Goal: Task Accomplishment & Management: Use online tool/utility

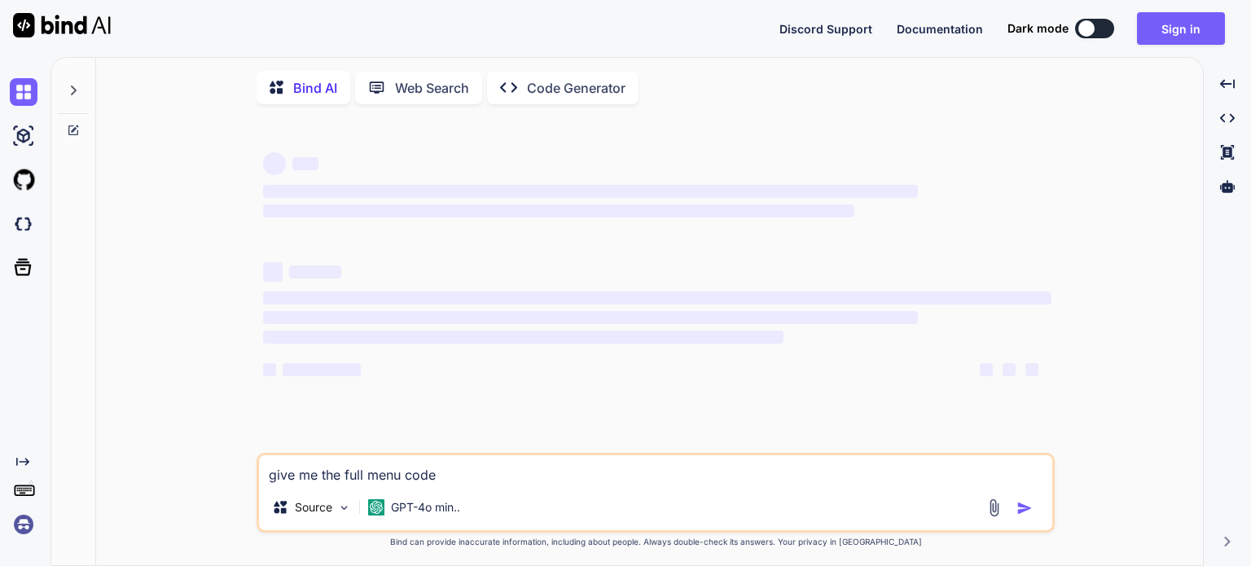
drag, startPoint x: 0, startPoint y: 0, endPoint x: 20, endPoint y: 528, distance: 528.8
click at [20, 528] on img at bounding box center [24, 524] width 28 height 28
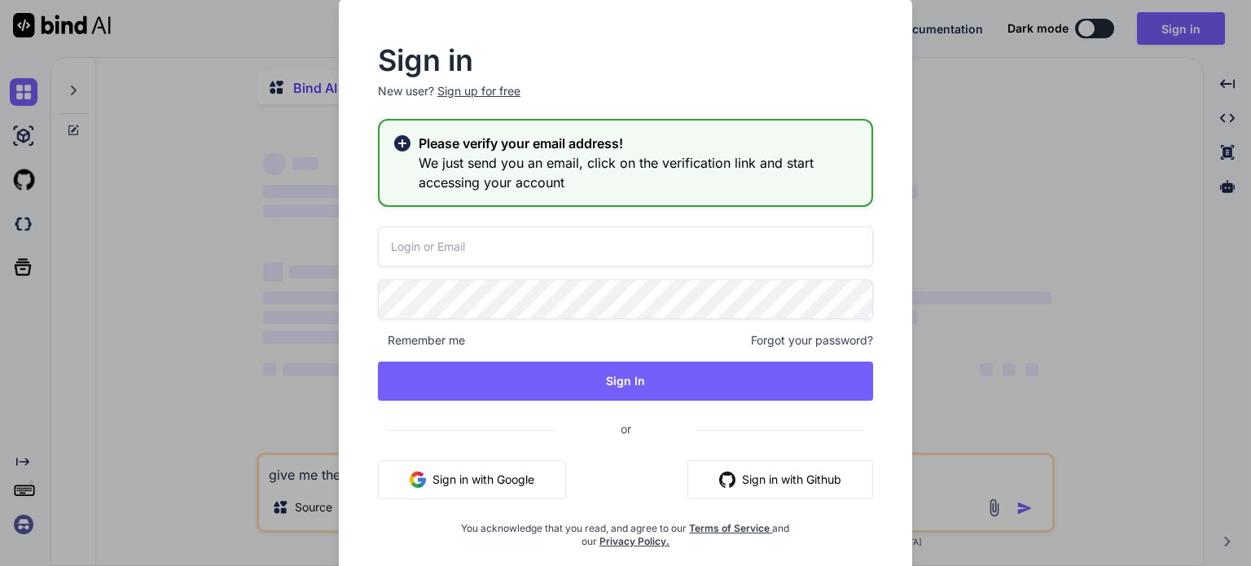
type input "[EMAIL_ADDRESS][DOMAIN_NAME]"
type textarea "x"
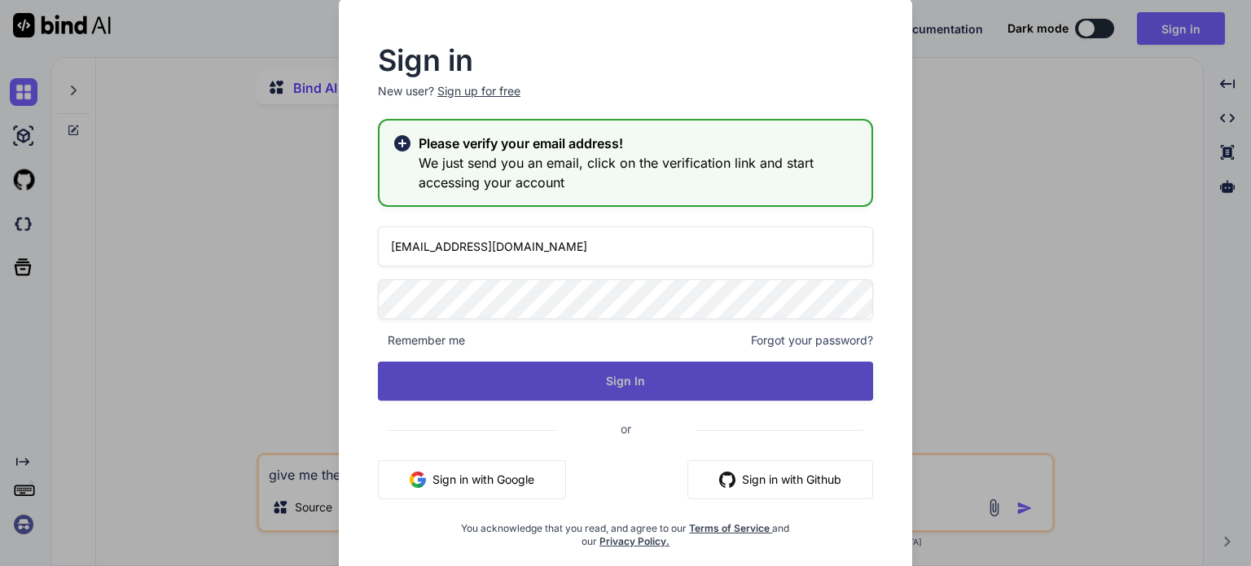
click at [616, 380] on button "Sign In" at bounding box center [625, 380] width 495 height 39
click at [632, 380] on button "Sign In" at bounding box center [625, 380] width 495 height 39
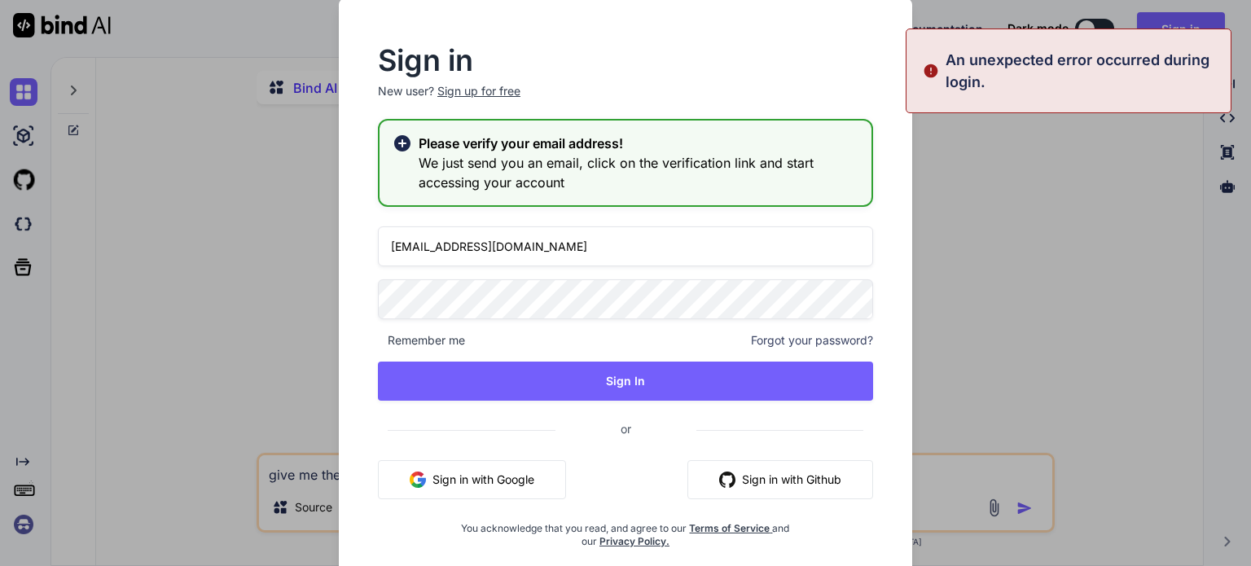
click at [244, 354] on div "Sign in New user? Sign up for free Please verify your email address! We just se…" at bounding box center [625, 283] width 1251 height 566
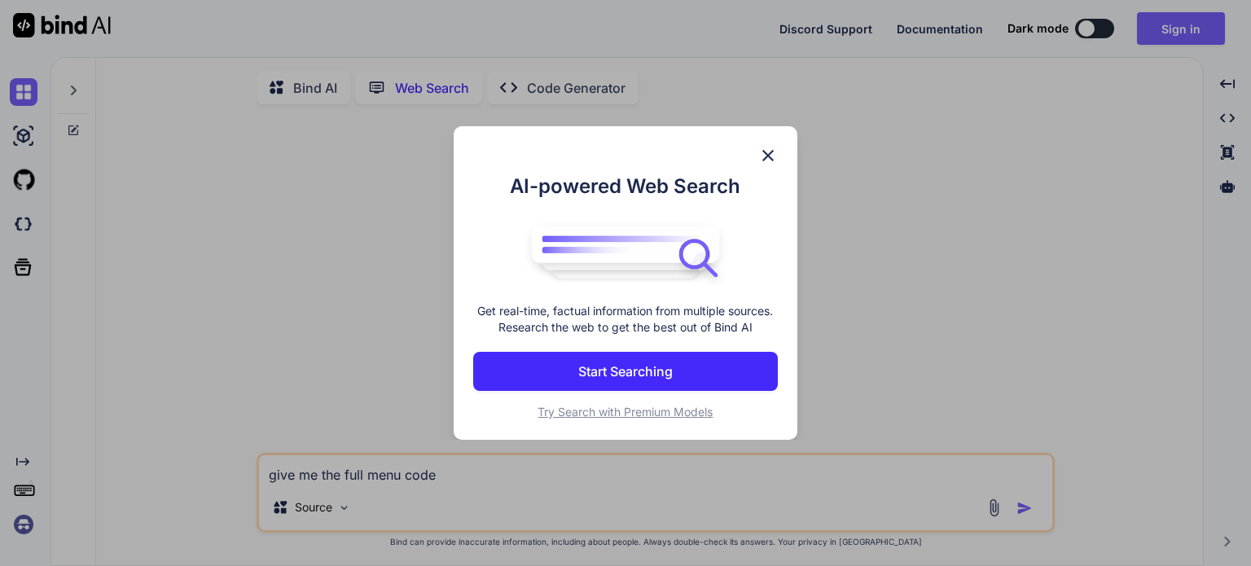
scroll to position [6, 0]
click at [776, 150] on img at bounding box center [768, 156] width 20 height 20
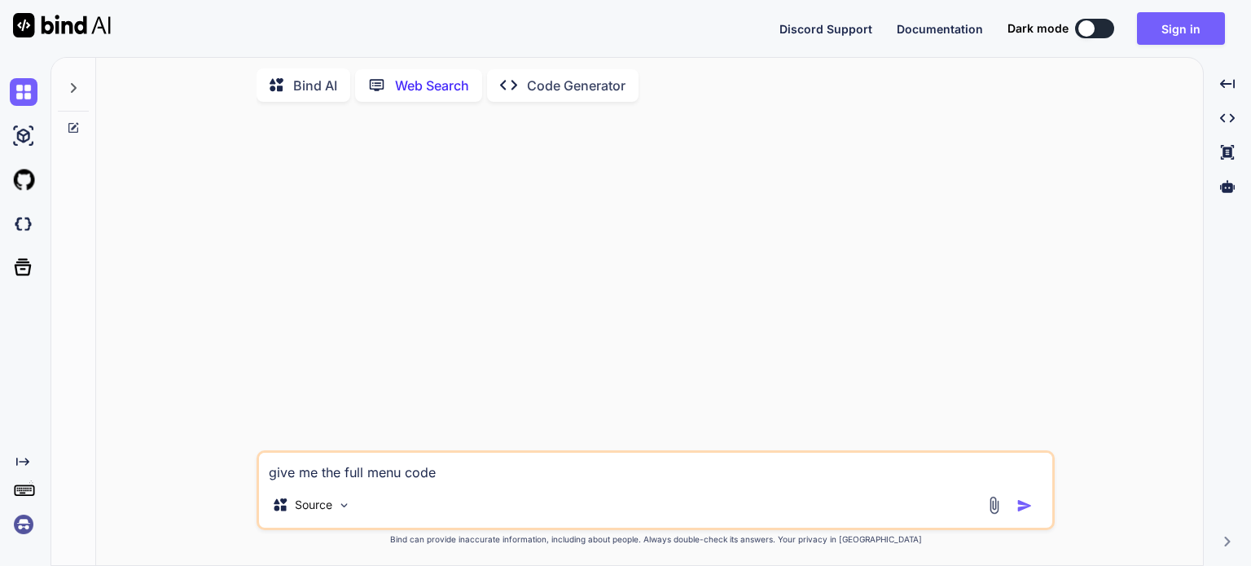
type textarea "x"
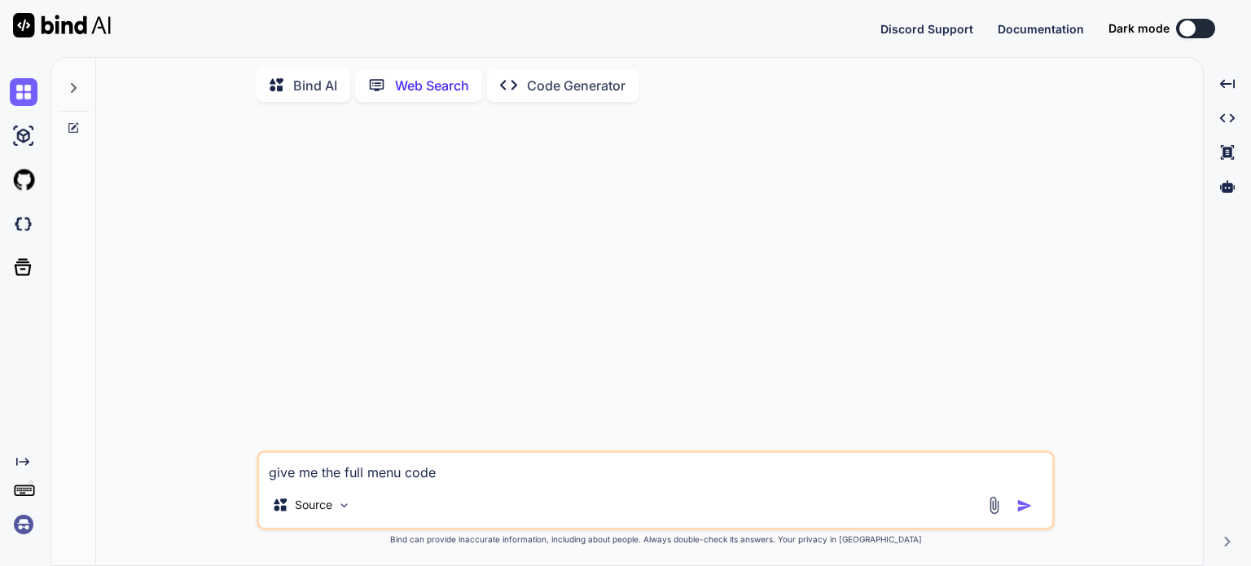
click at [22, 527] on img at bounding box center [24, 524] width 28 height 28
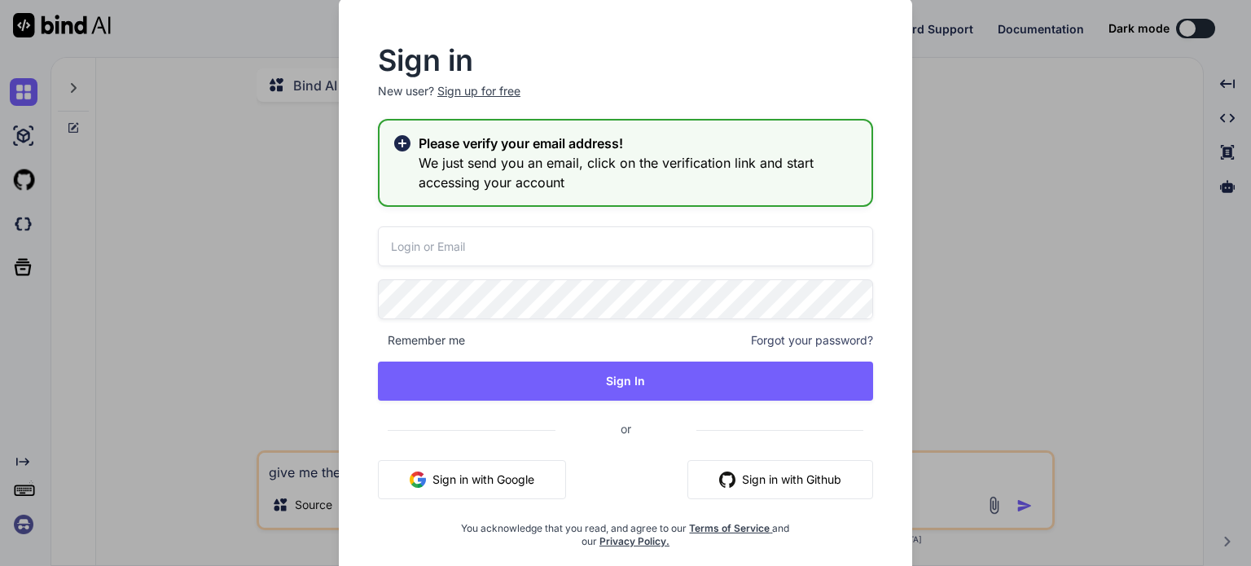
type input "[EMAIL_ADDRESS][DOMAIN_NAME]"
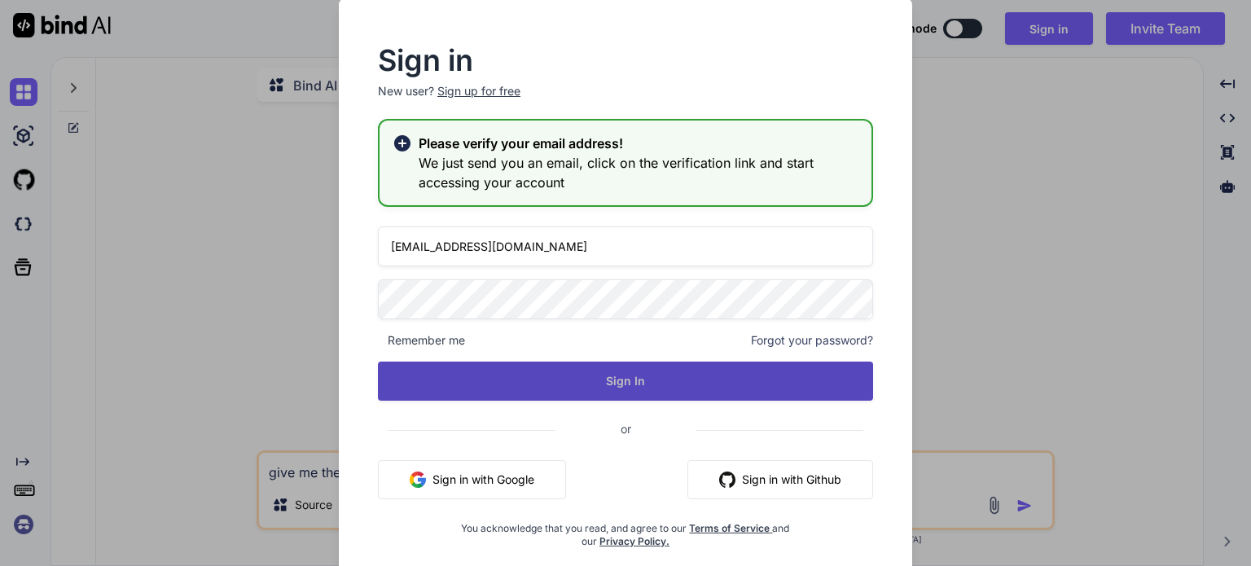
click at [642, 376] on button "Sign In" at bounding box center [625, 380] width 495 height 39
click at [618, 377] on button "Sign In" at bounding box center [625, 380] width 495 height 39
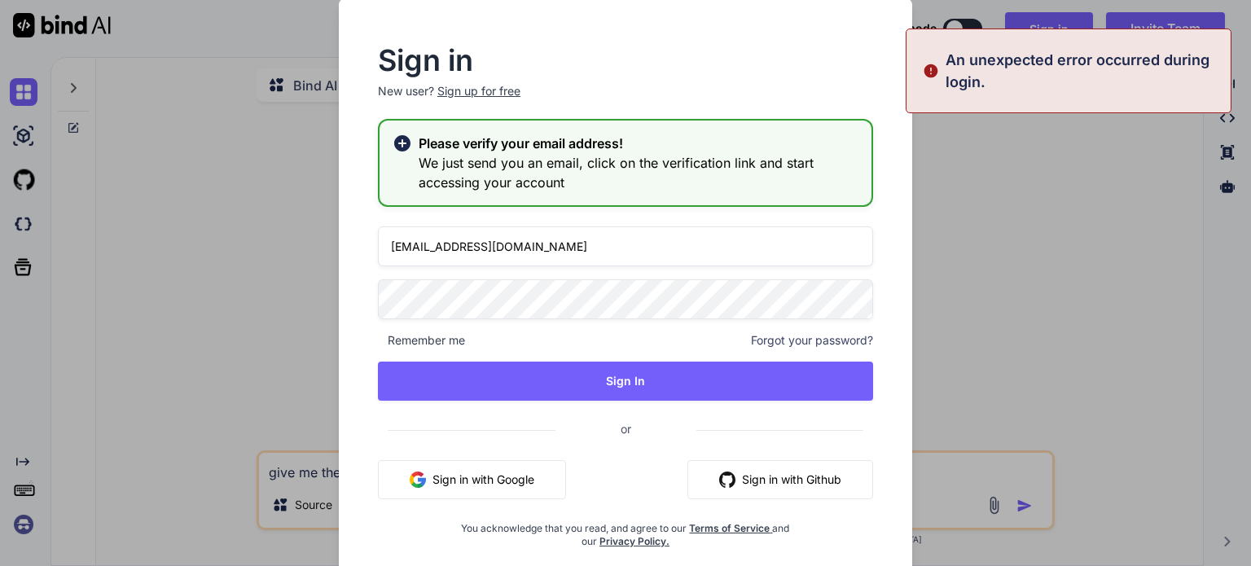
drag, startPoint x: 240, startPoint y: 149, endPoint x: 92, endPoint y: 71, distance: 167.5
click at [216, 141] on div "Sign in New user? Sign up for free Please verify your email address! We just se…" at bounding box center [625, 283] width 1251 height 566
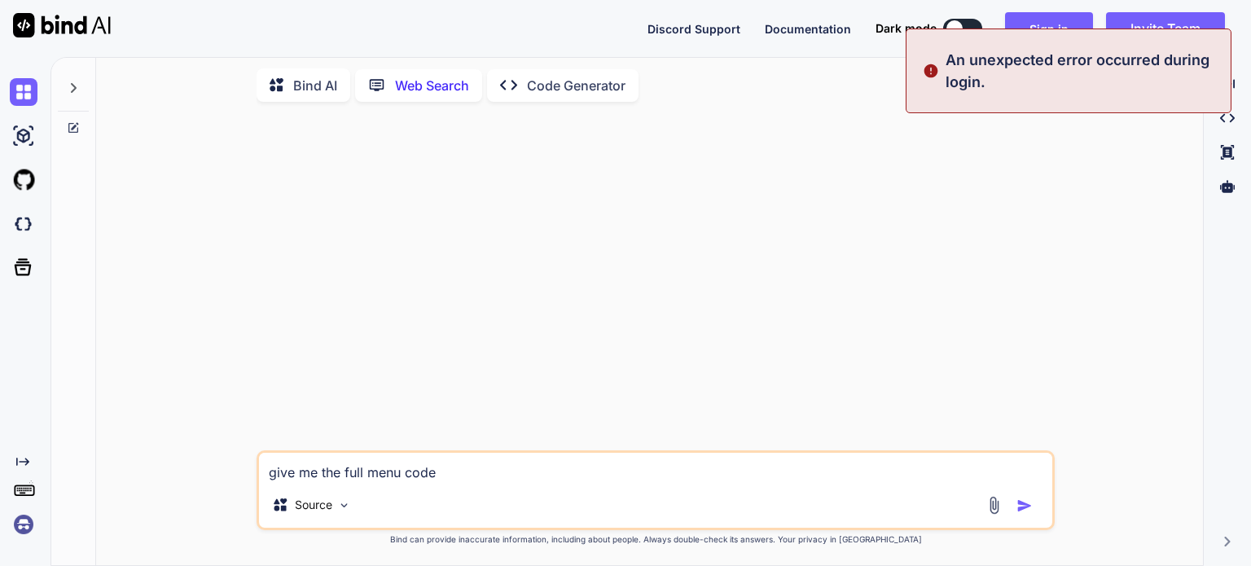
click at [50, 22] on img at bounding box center [62, 25] width 98 height 24
type textarea "x"
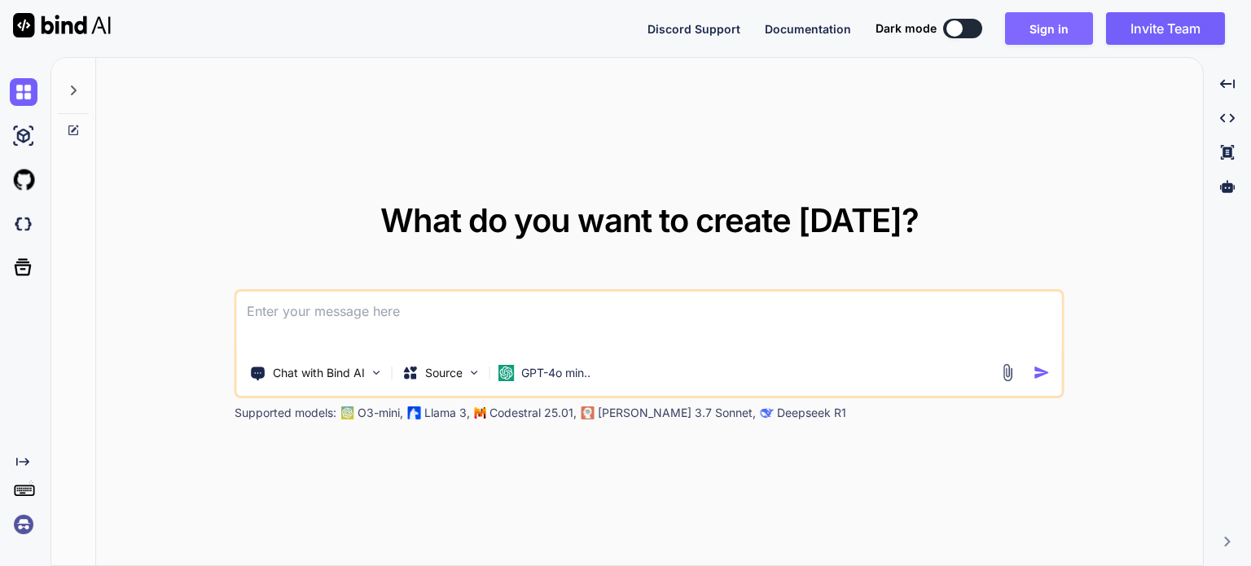
click at [1042, 33] on button "Sign in" at bounding box center [1049, 28] width 88 height 33
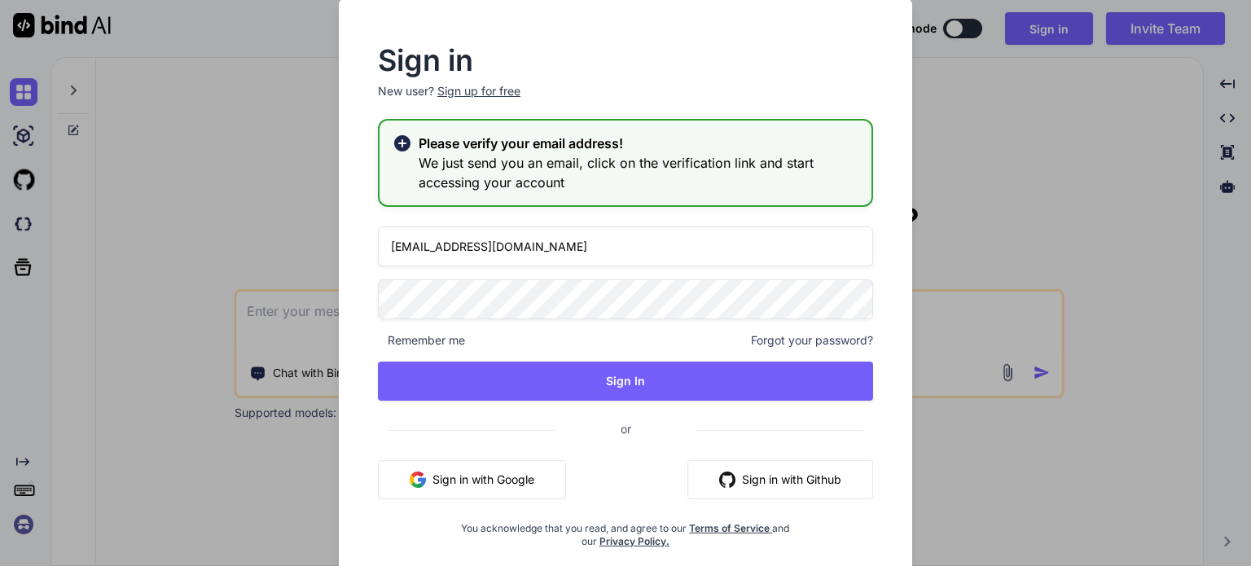
click at [401, 145] on rect at bounding box center [402, 143] width 10 height 10
click at [339, 297] on div "Sign in New user? Sign up for free Please verify your email address! We just se…" at bounding box center [625, 292] width 573 height 589
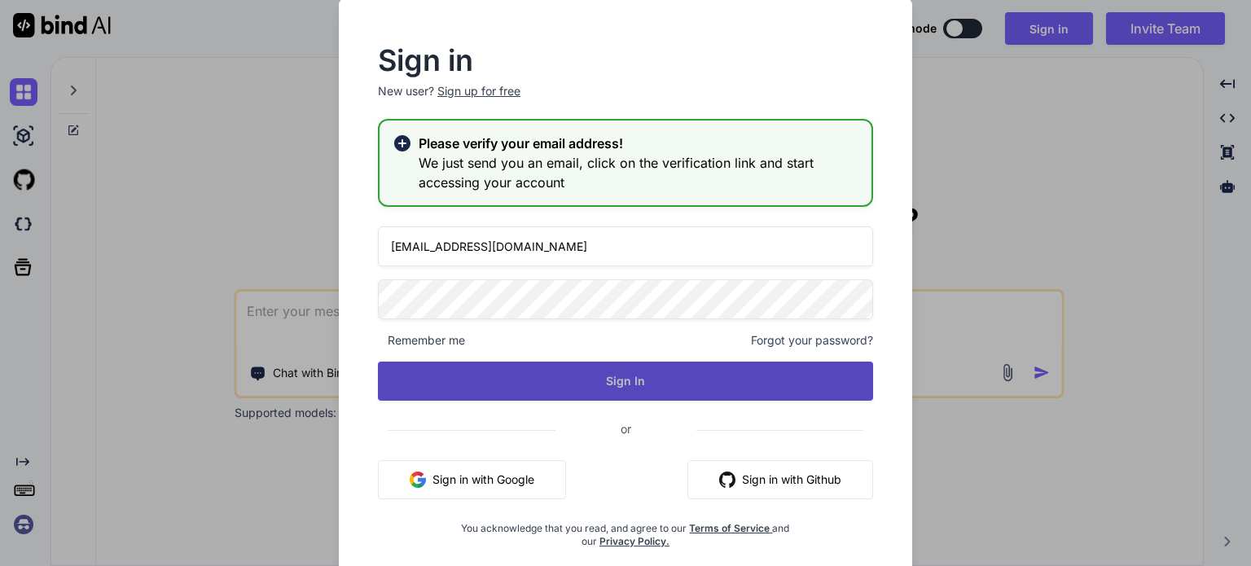
click at [629, 370] on button "Sign In" at bounding box center [625, 380] width 495 height 39
click at [633, 374] on button "Sign In" at bounding box center [625, 380] width 495 height 39
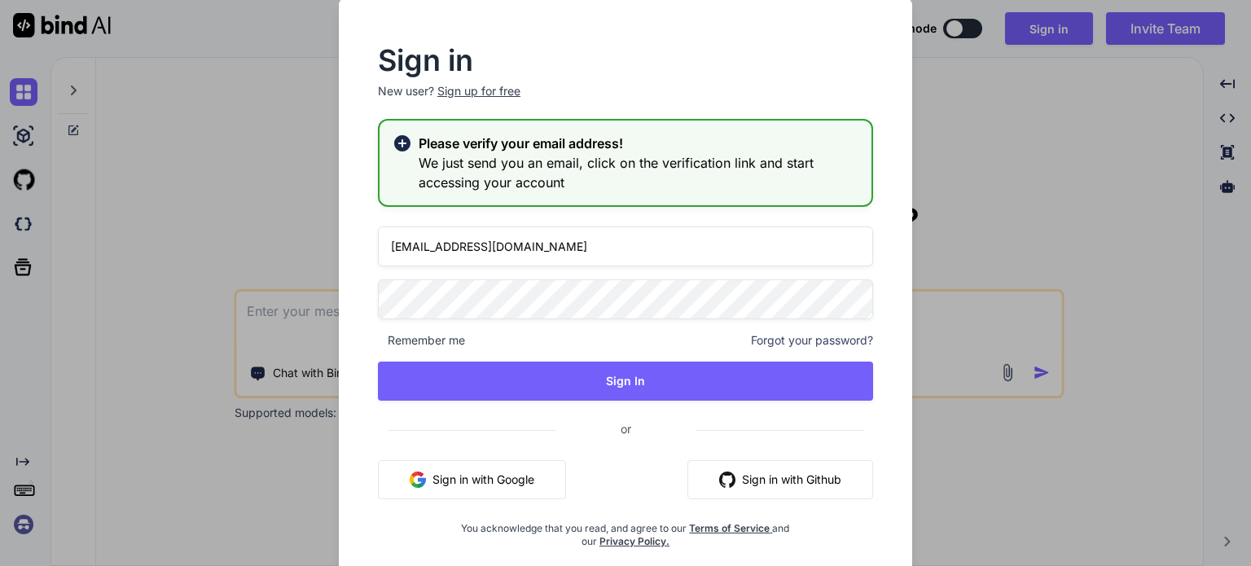
click at [195, 266] on div "Sign in New user? Sign up for free Please verify your email address! We just se…" at bounding box center [625, 283] width 1251 height 566
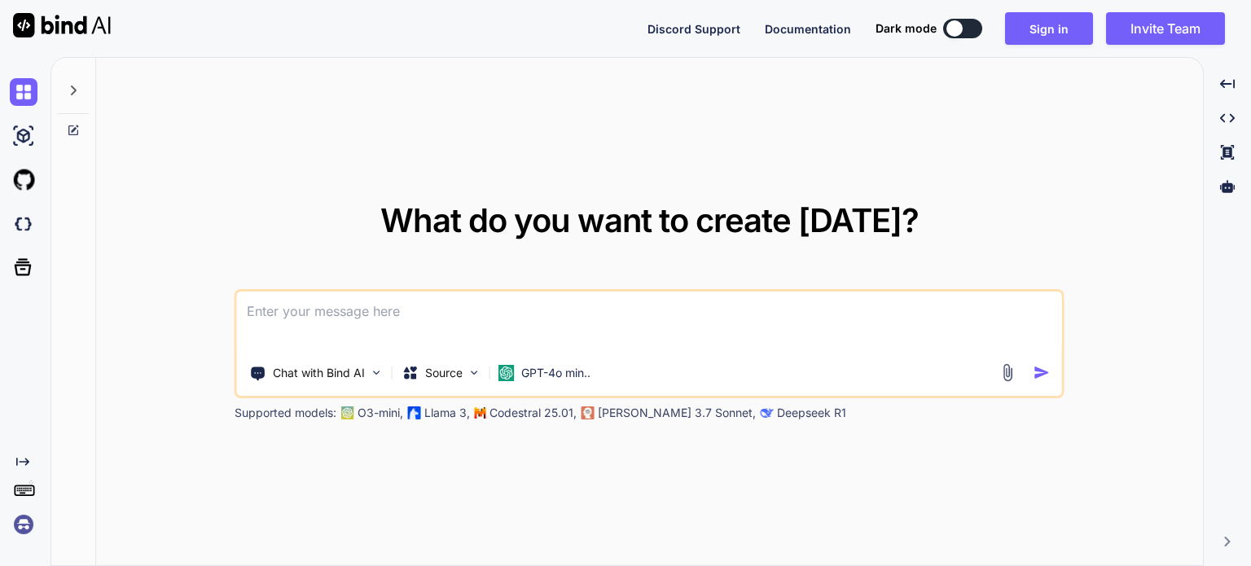
click at [24, 458] on icon "Created with Pixso." at bounding box center [22, 461] width 13 height 13
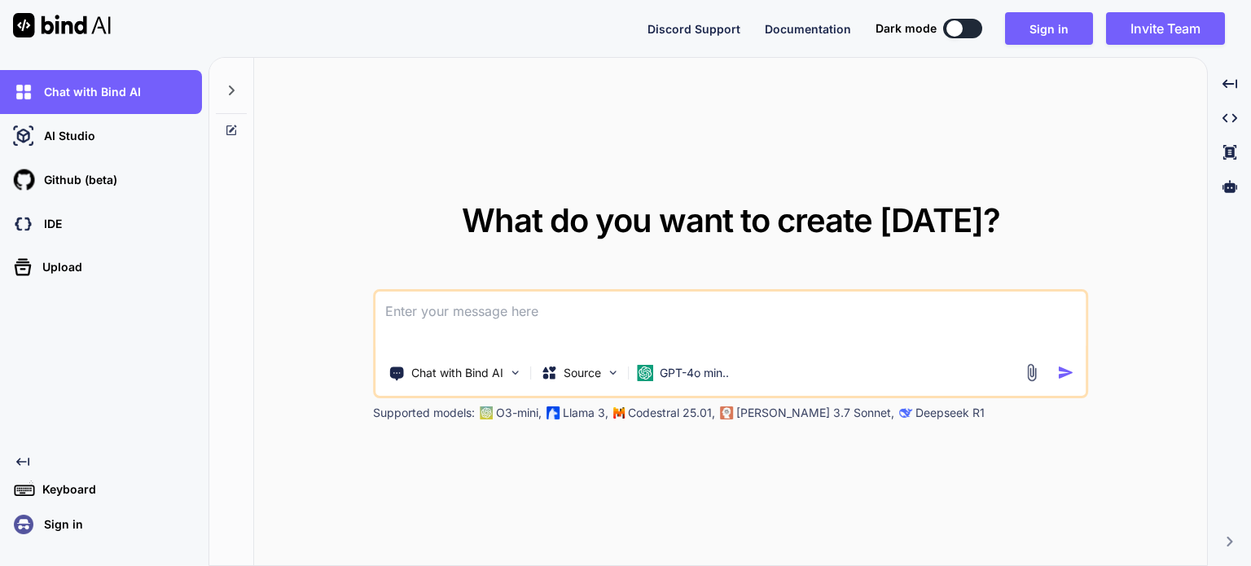
click at [452, 312] on textarea at bounding box center [730, 321] width 710 height 60
paste textarea
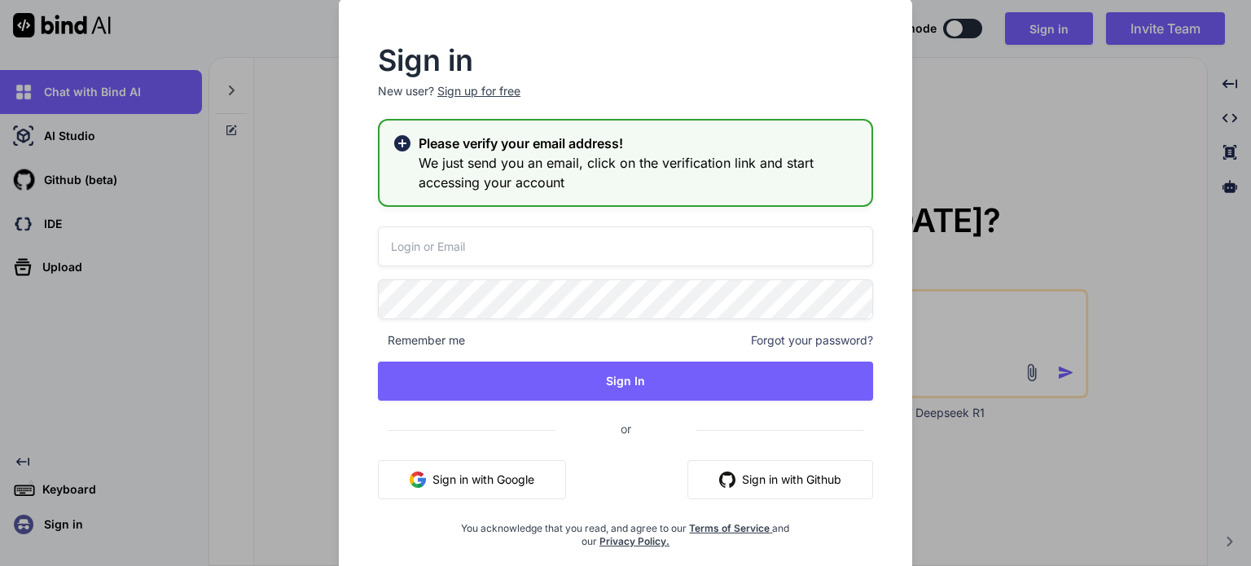
type input "[EMAIL_ADDRESS][DOMAIN_NAME]"
click at [458, 475] on button "Sign in with Google" at bounding box center [472, 479] width 188 height 39
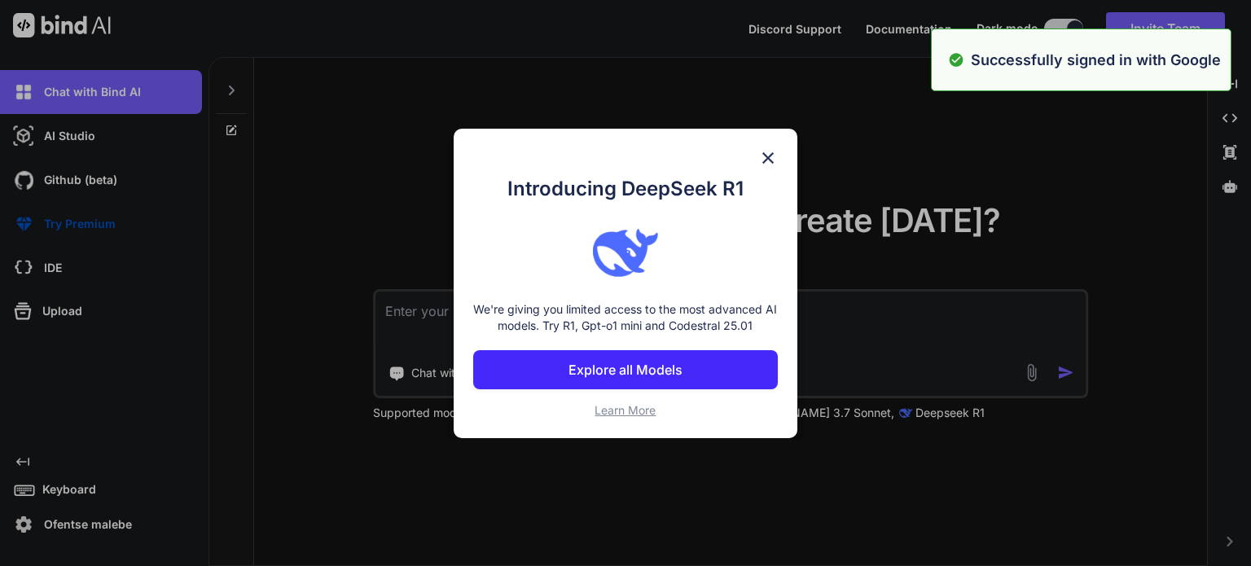
click at [410, 155] on div "Introducing DeepSeek R1 We're giving you limited access to the most advanced AI…" at bounding box center [625, 283] width 1251 height 566
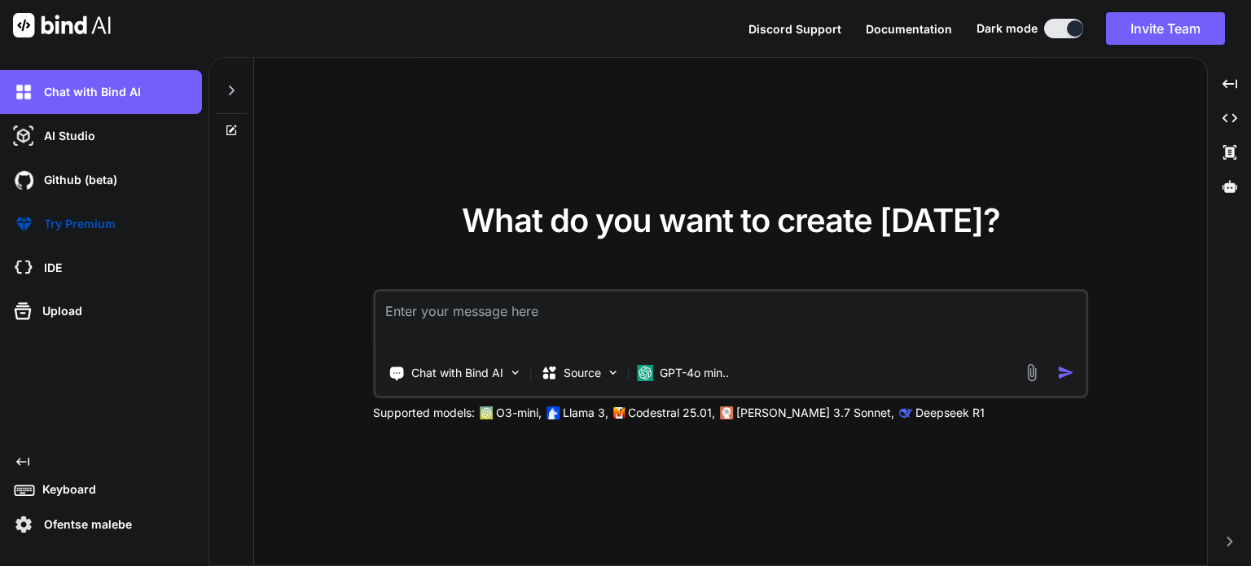
click at [554, 321] on textarea at bounding box center [730, 321] width 710 height 60
paste textarea "C:\nova\Osiris.Nova.Internal.UI\composables\queries\nova-notifications.ts"
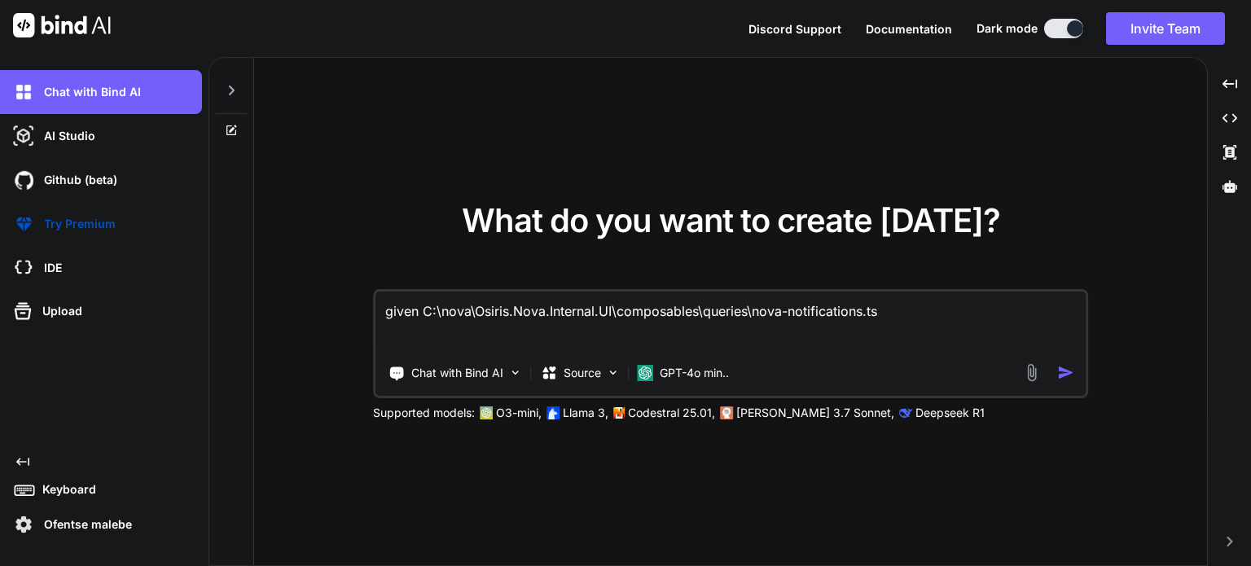
paste textarea "import type { NovaNotifications } from '~/shared/types/nova-notifications'; imp…"
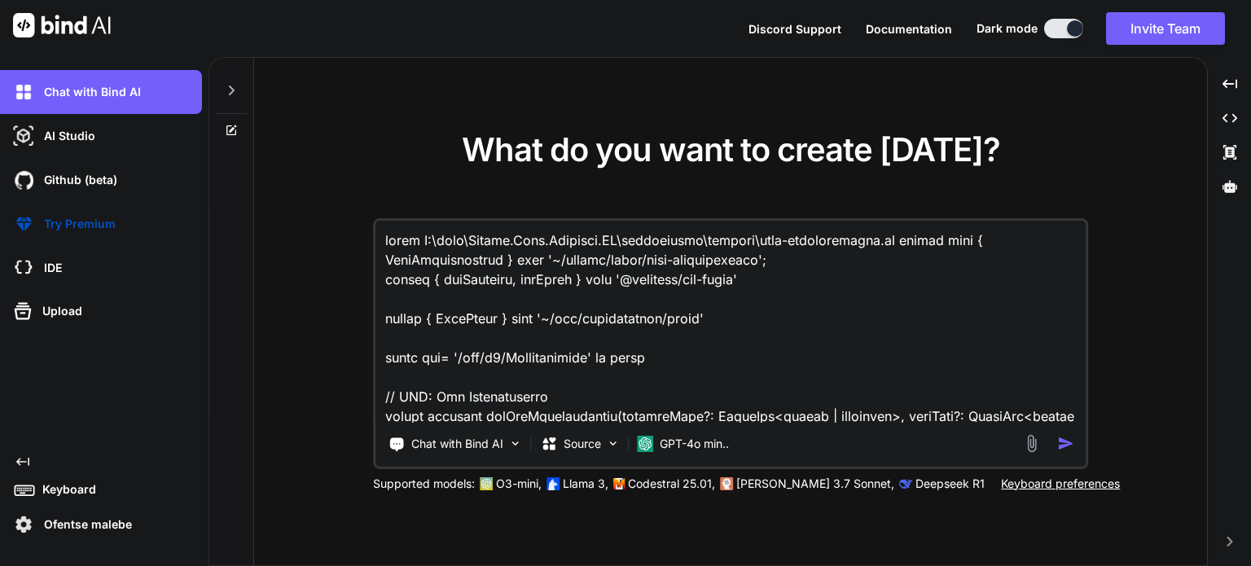
scroll to position [1623, 0]
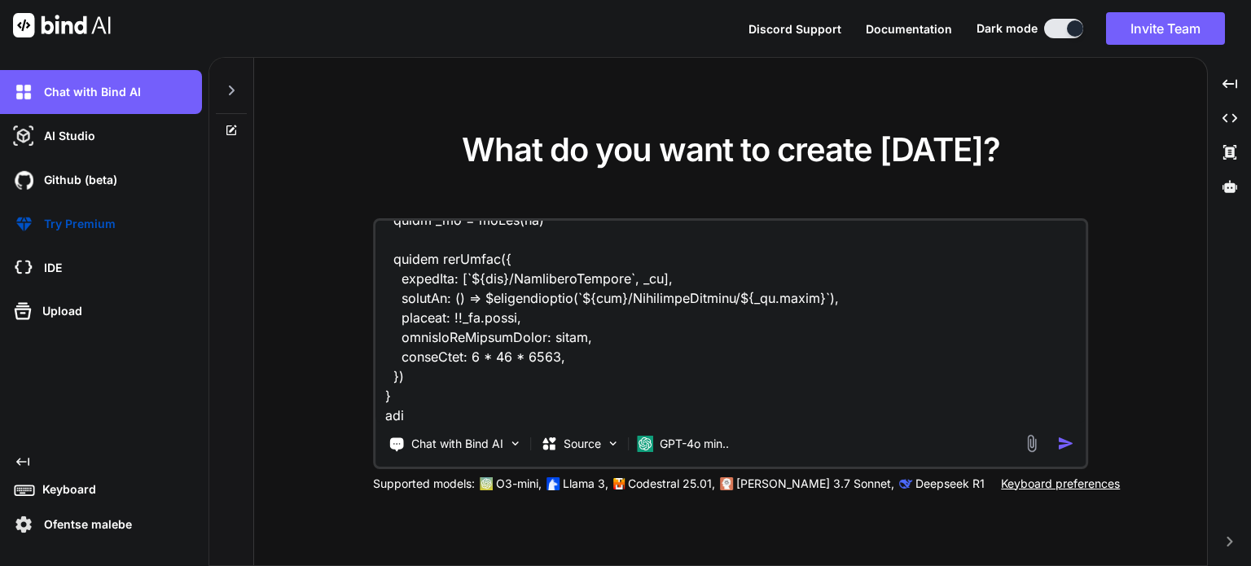
paste textarea "C:\nova\Osiris.Nova.Internal.UI\components\partner\shared\notifications\notific…"
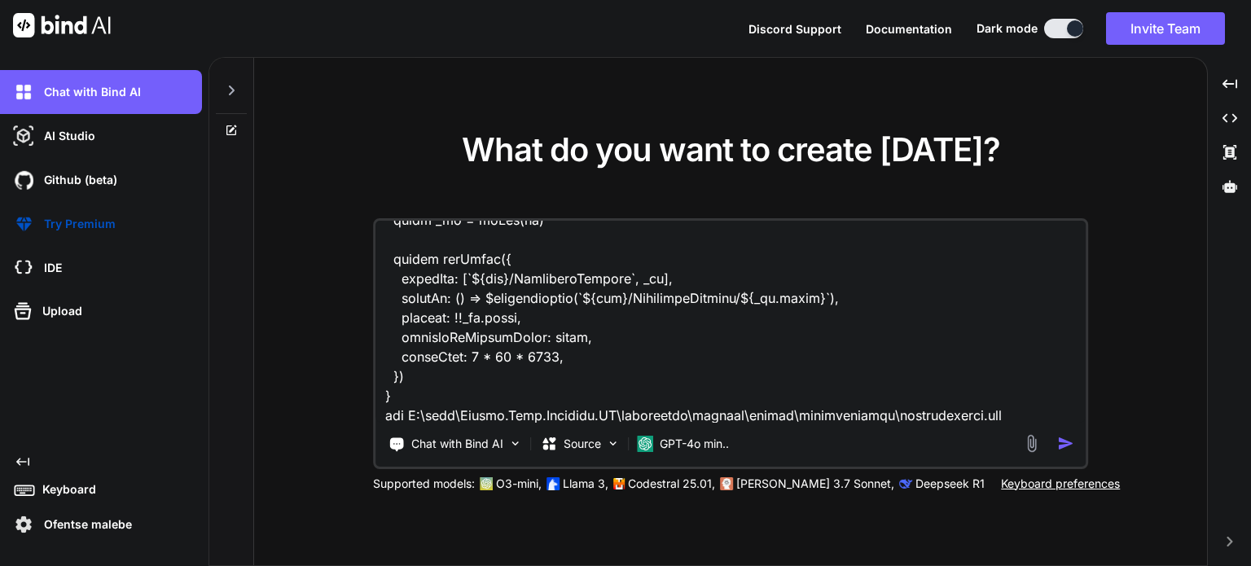
paste textarea "<script setup lang="ts"> import type { PartnerKey } from '~/lib/repository/modu…"
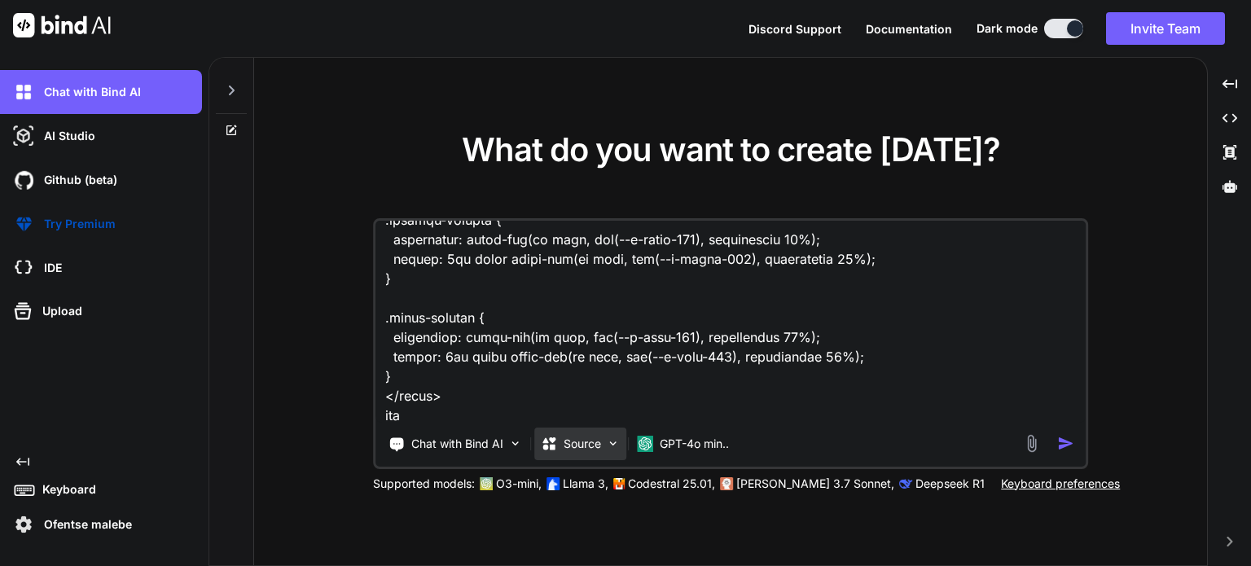
paste textarea "C:\nova\Osiris.Nova.Internal.UI\shared\types\nova-notifications.ts"
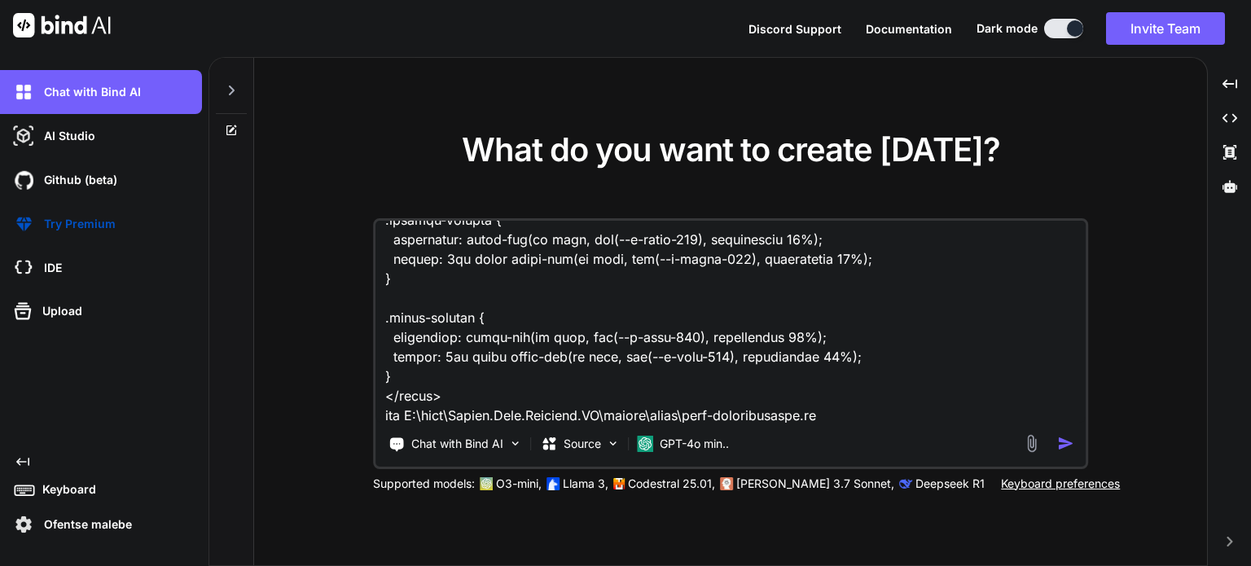
paste textarea "import type { ResponseType } from '~/schemas' export type NovaNotifications = R…"
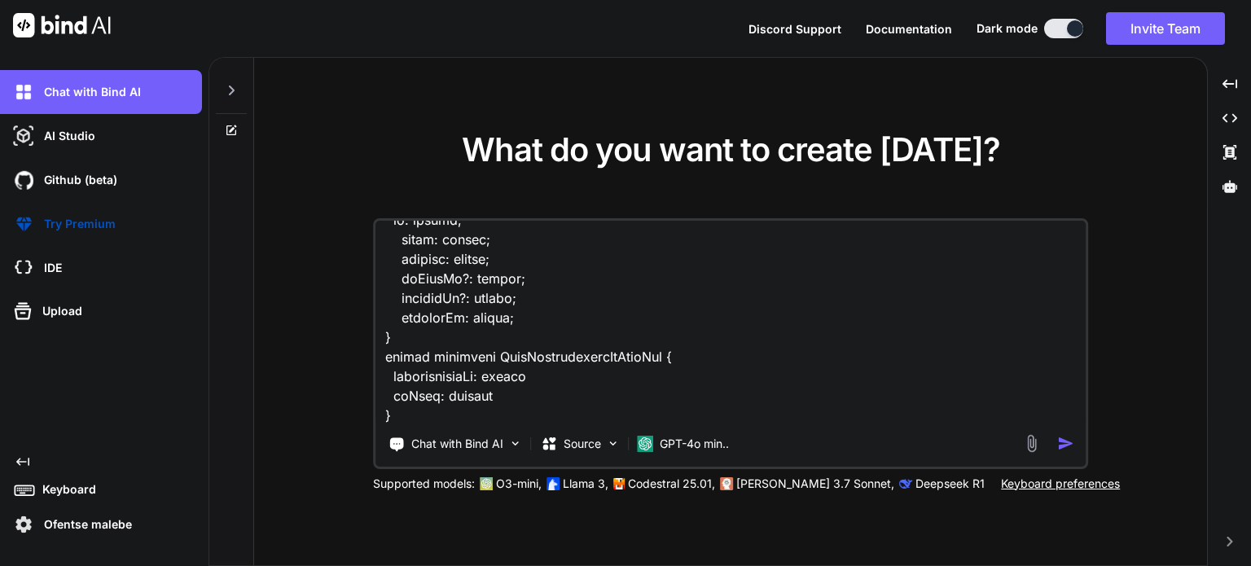
type textarea "given C:\nova\Osiris.Nova.Internal.UI\composables\queries\nova-notifications.ts…"
drag, startPoint x: 1250, startPoint y: 379, endPoint x: 1250, endPoint y: 361, distance: 17.9
click at [1250, 364] on div "What do you want to create today? Chat with Bind AI Source GPT-4o min.. Support…" at bounding box center [729, 311] width 1042 height 509
